Goal: Information Seeking & Learning: Compare options

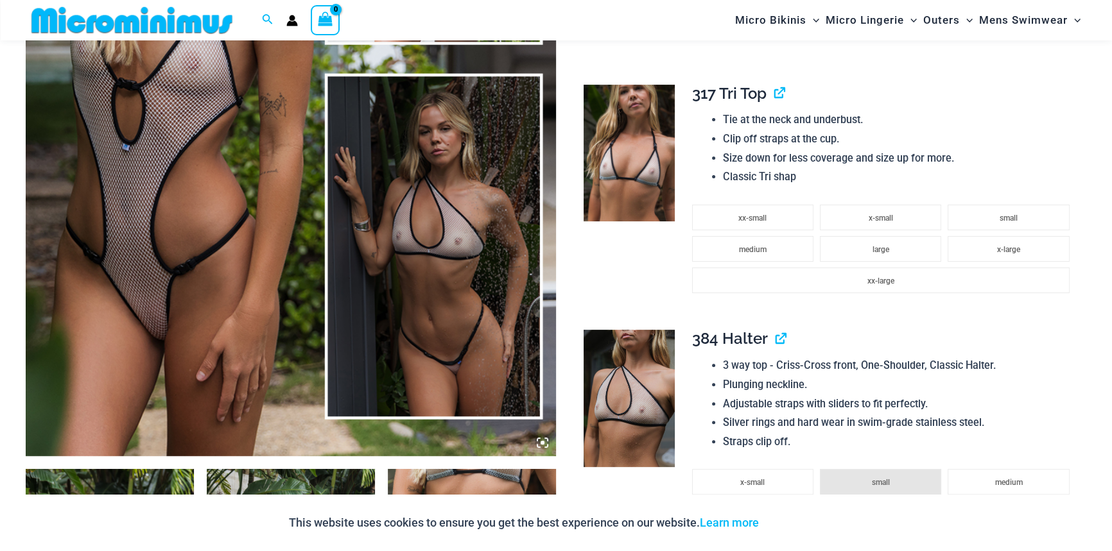
scroll to position [747, 0]
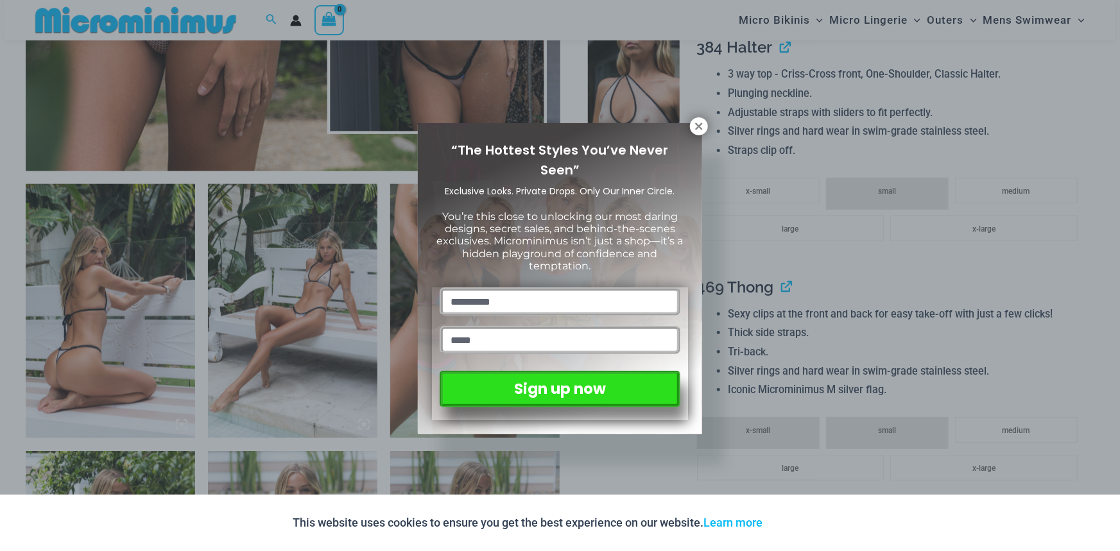
drag, startPoint x: 704, startPoint y: 122, endPoint x: 663, endPoint y: 134, distance: 42.7
click at [704, 122] on icon at bounding box center [699, 127] width 12 height 12
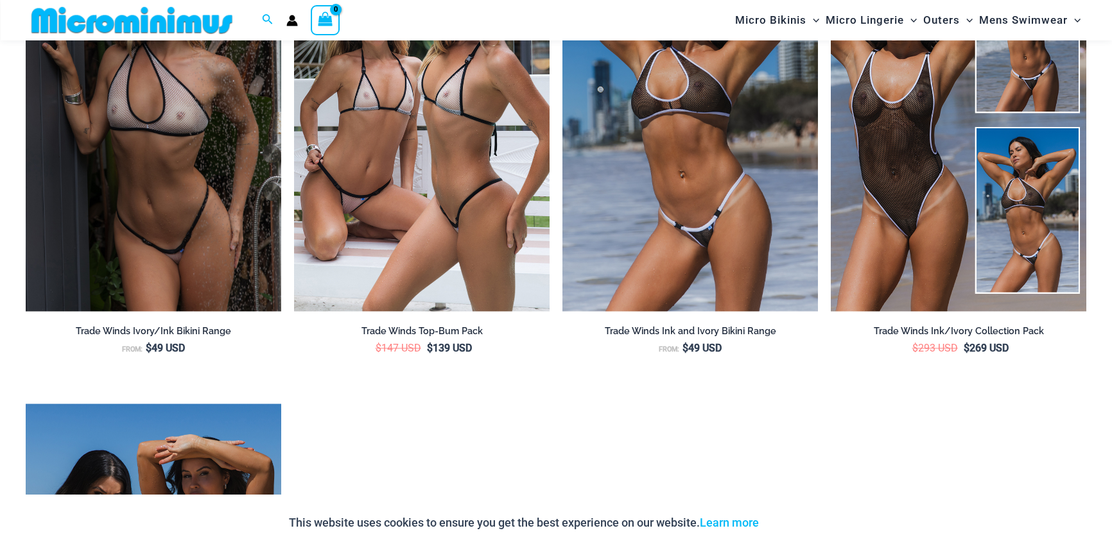
scroll to position [2382, 0]
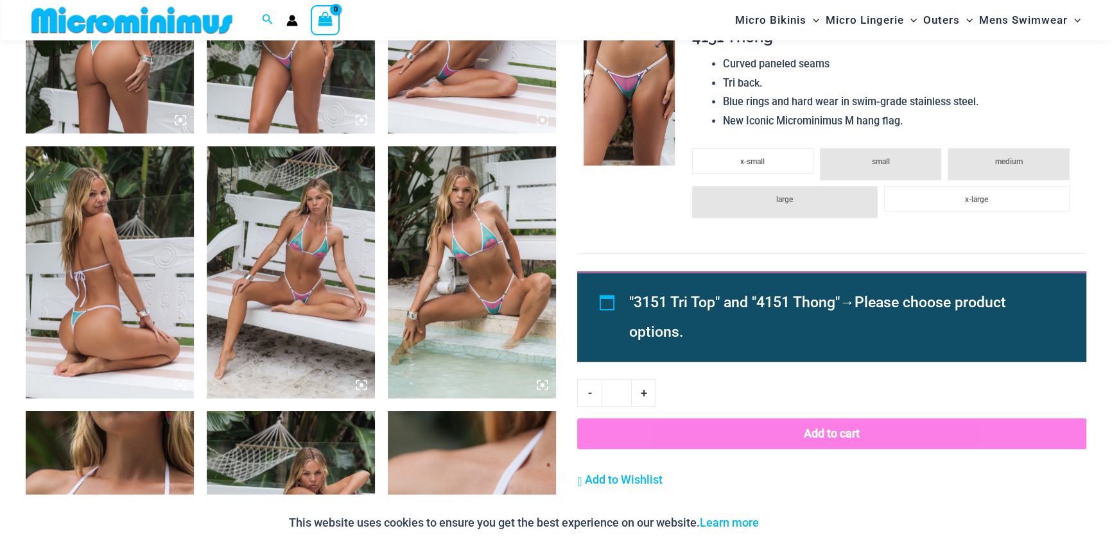
scroll to position [1040, 0]
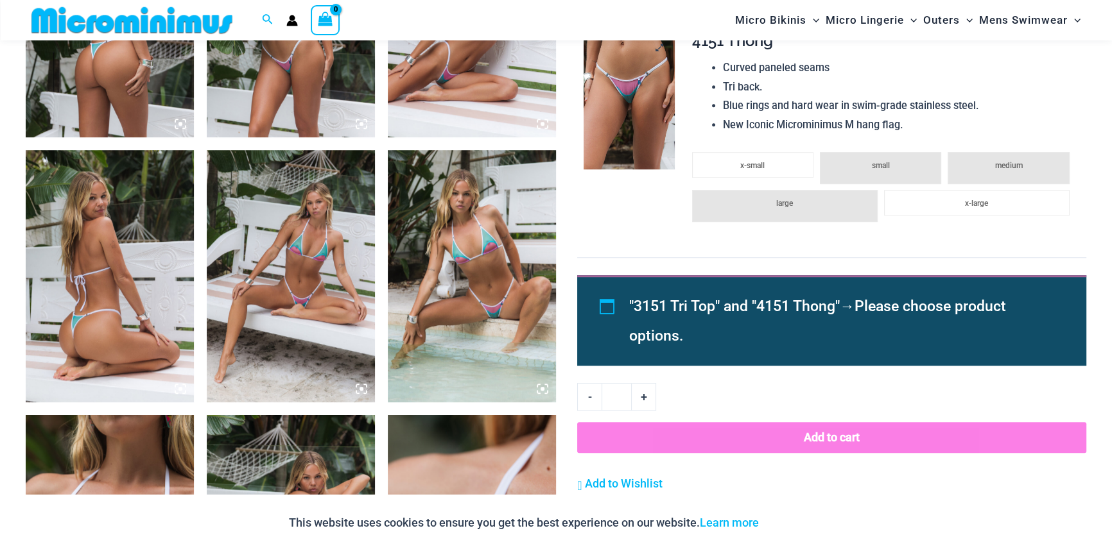
click at [636, 74] on img at bounding box center [629, 100] width 91 height 137
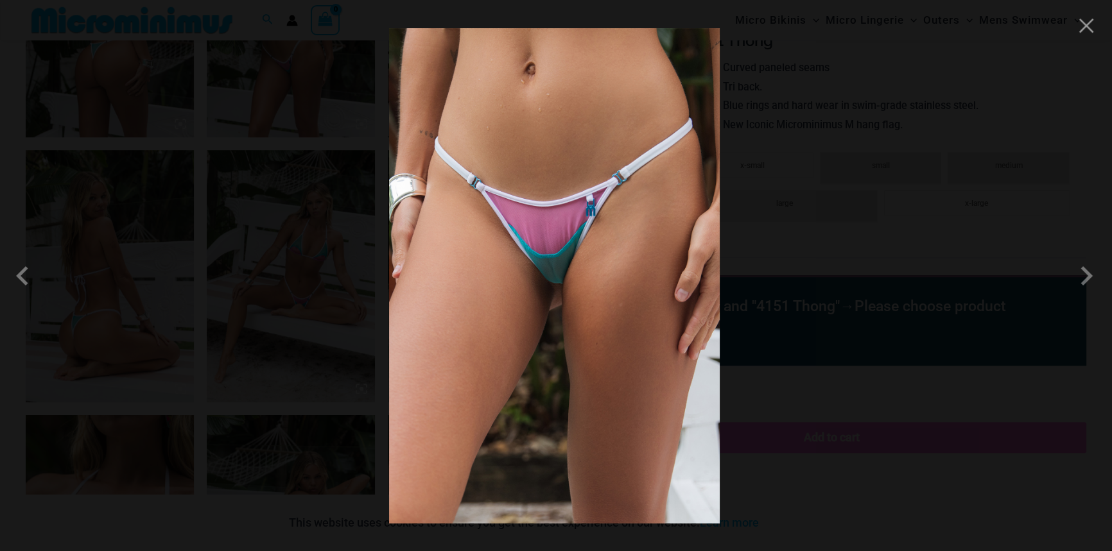
click at [554, 249] on img at bounding box center [554, 276] width 331 height 496
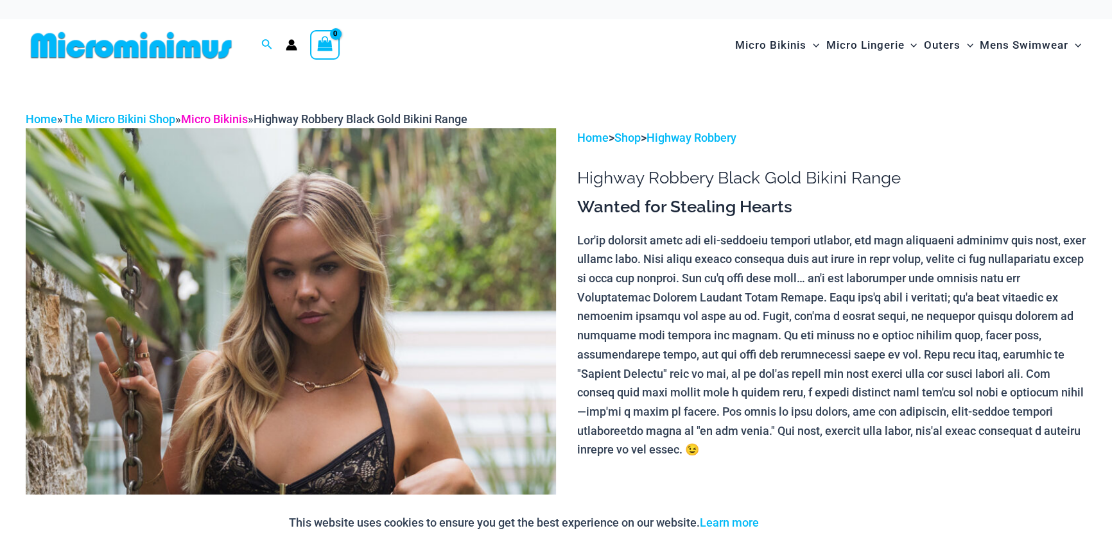
click at [221, 121] on link "Micro Bikinis" at bounding box center [214, 118] width 67 height 13
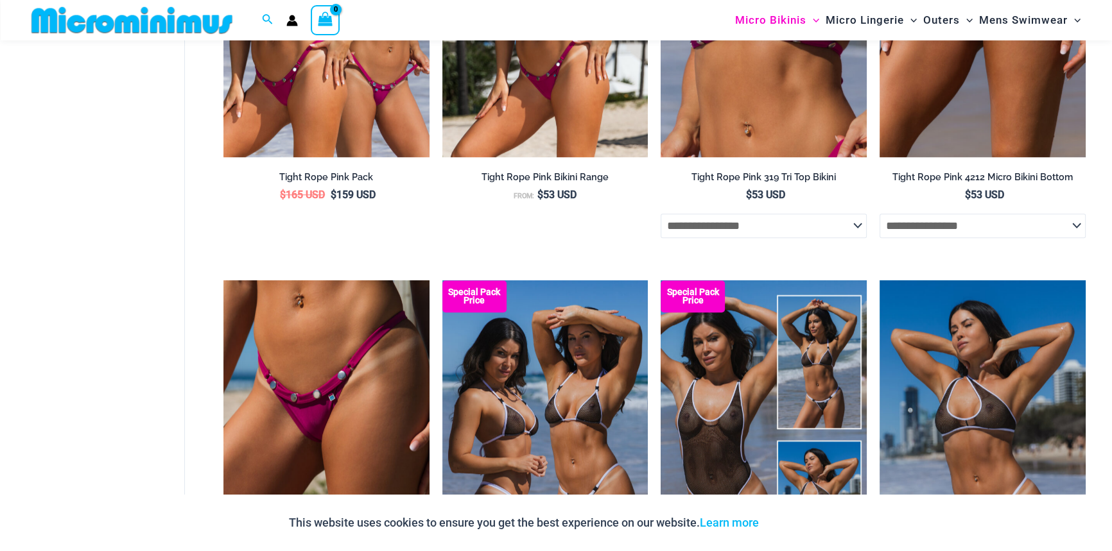
scroll to position [1623, 0]
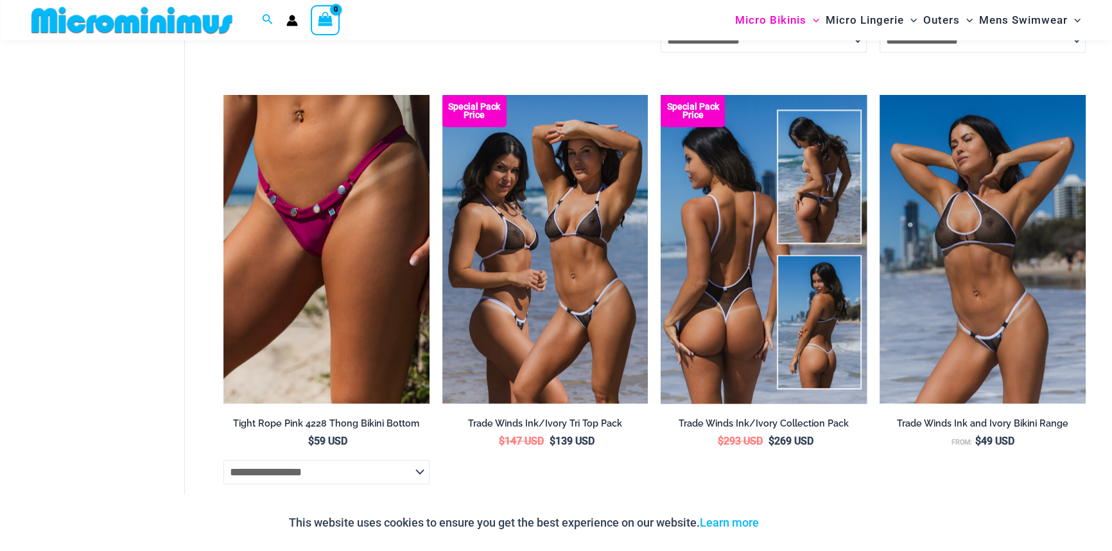
click at [745, 218] on img at bounding box center [764, 249] width 206 height 309
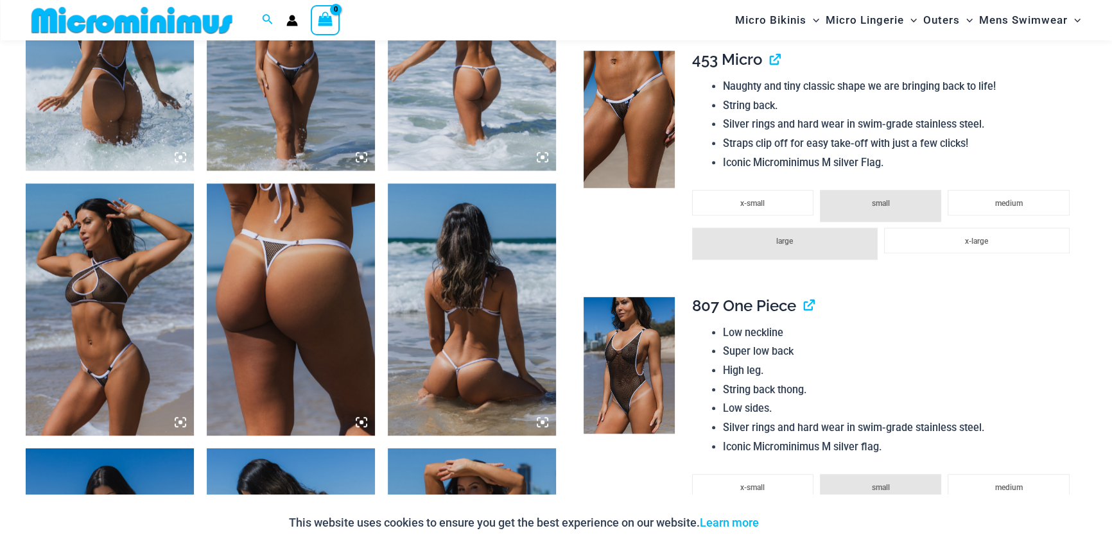
scroll to position [922, 0]
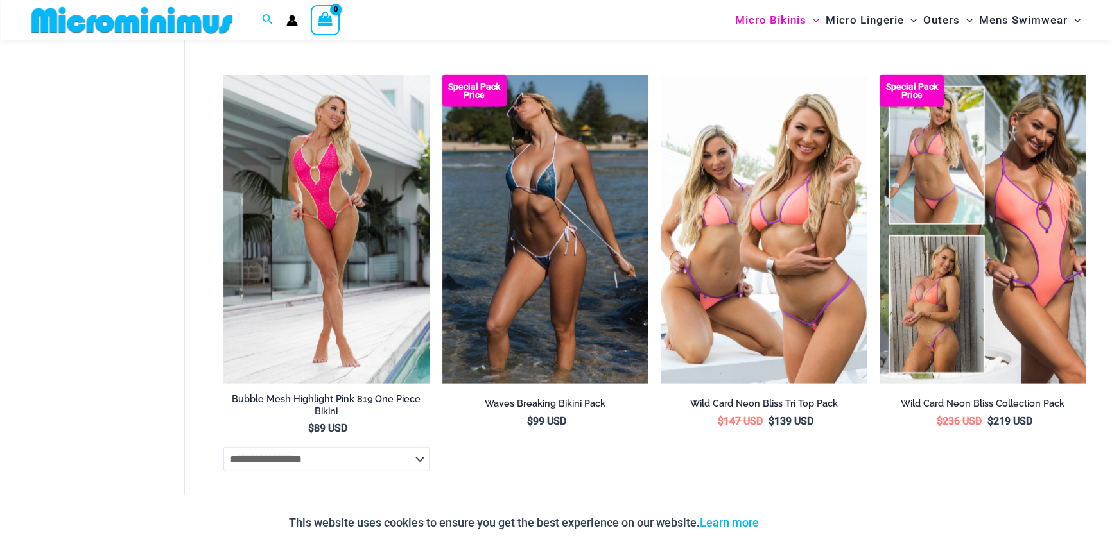
scroll to position [3491, 0]
